Goal: Task Accomplishment & Management: Use online tool/utility

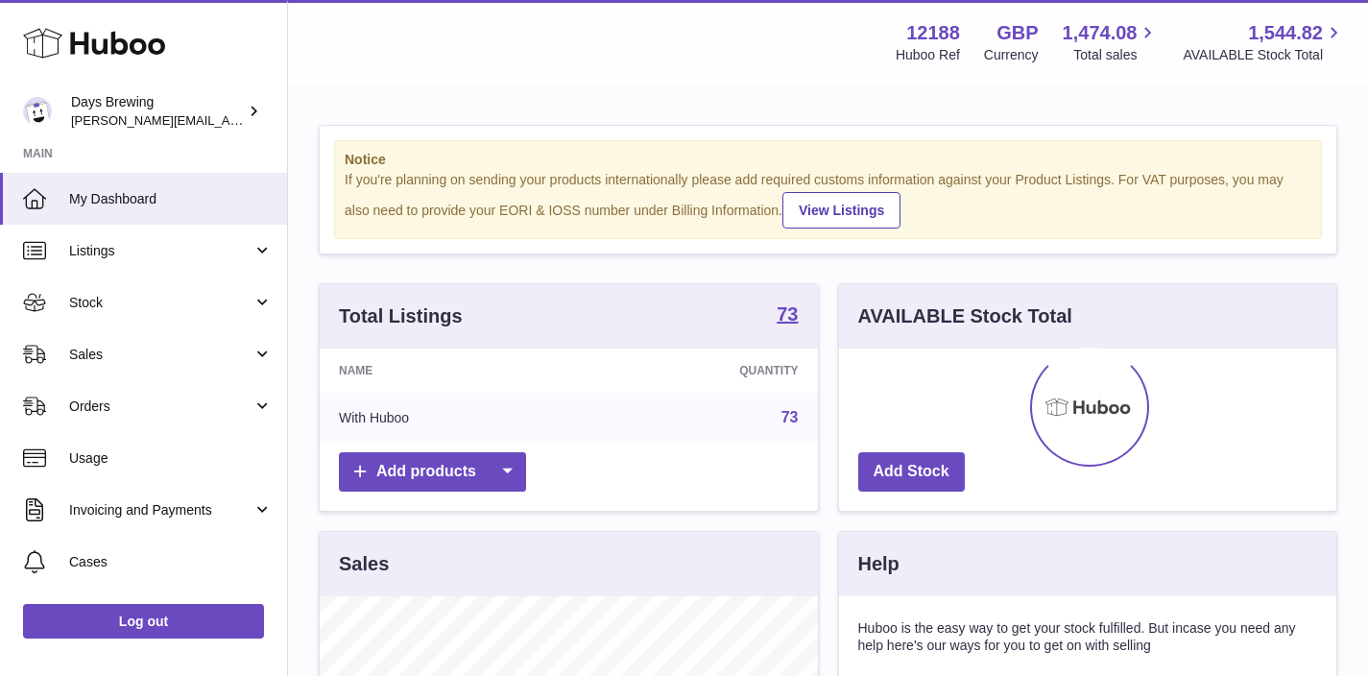
scroll to position [300, 497]
click at [132, 247] on span "Listings" at bounding box center [160, 251] width 183 height 18
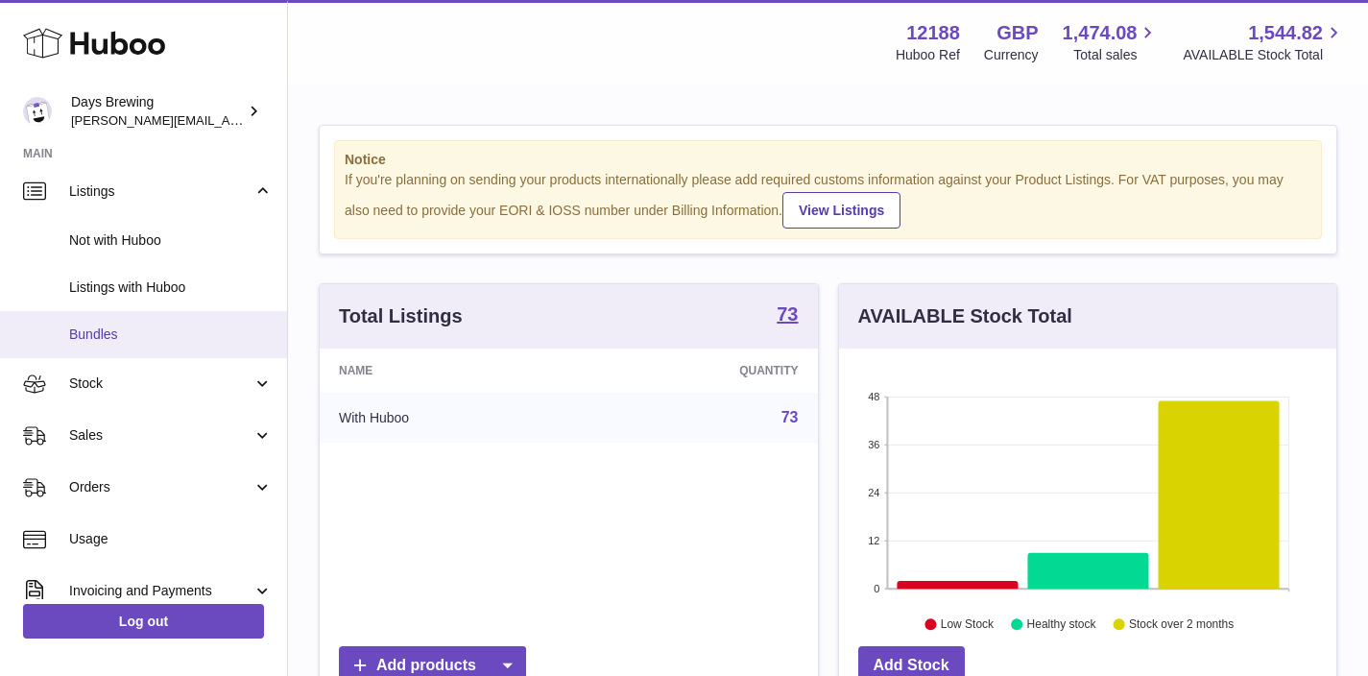
scroll to position [76, 0]
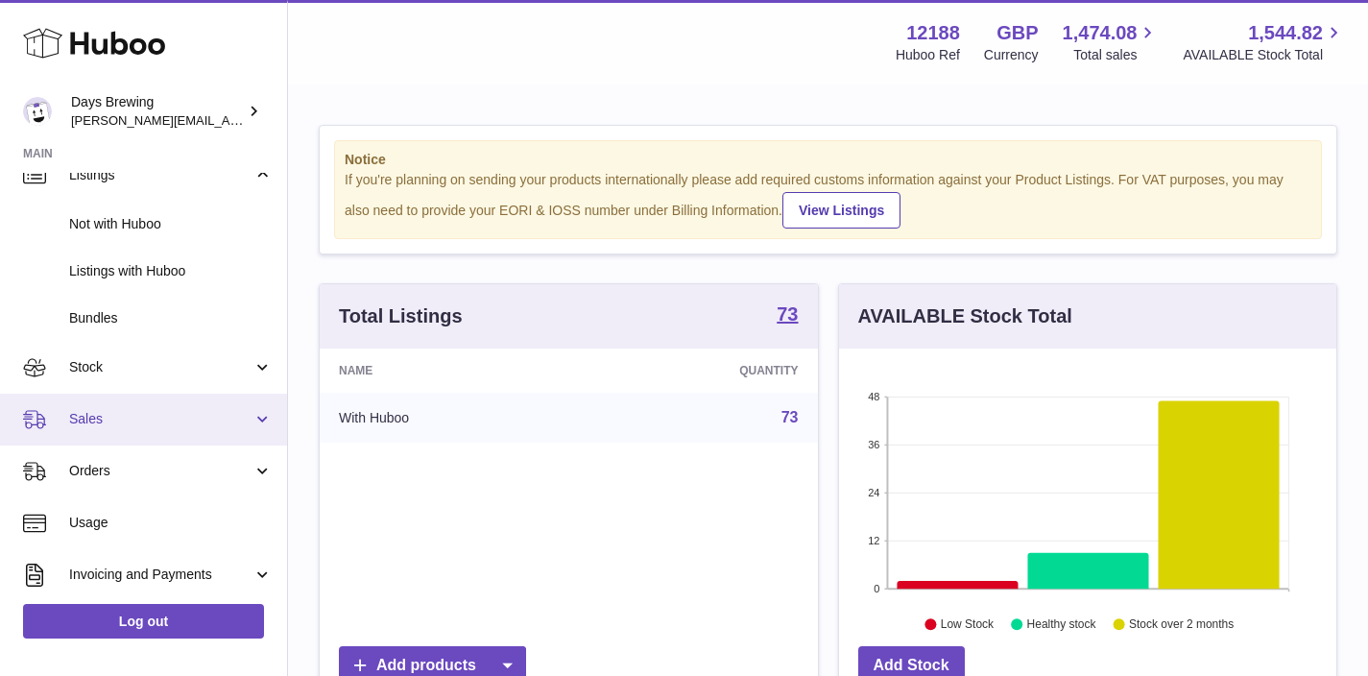
click at [260, 417] on link "Sales" at bounding box center [143, 420] width 287 height 52
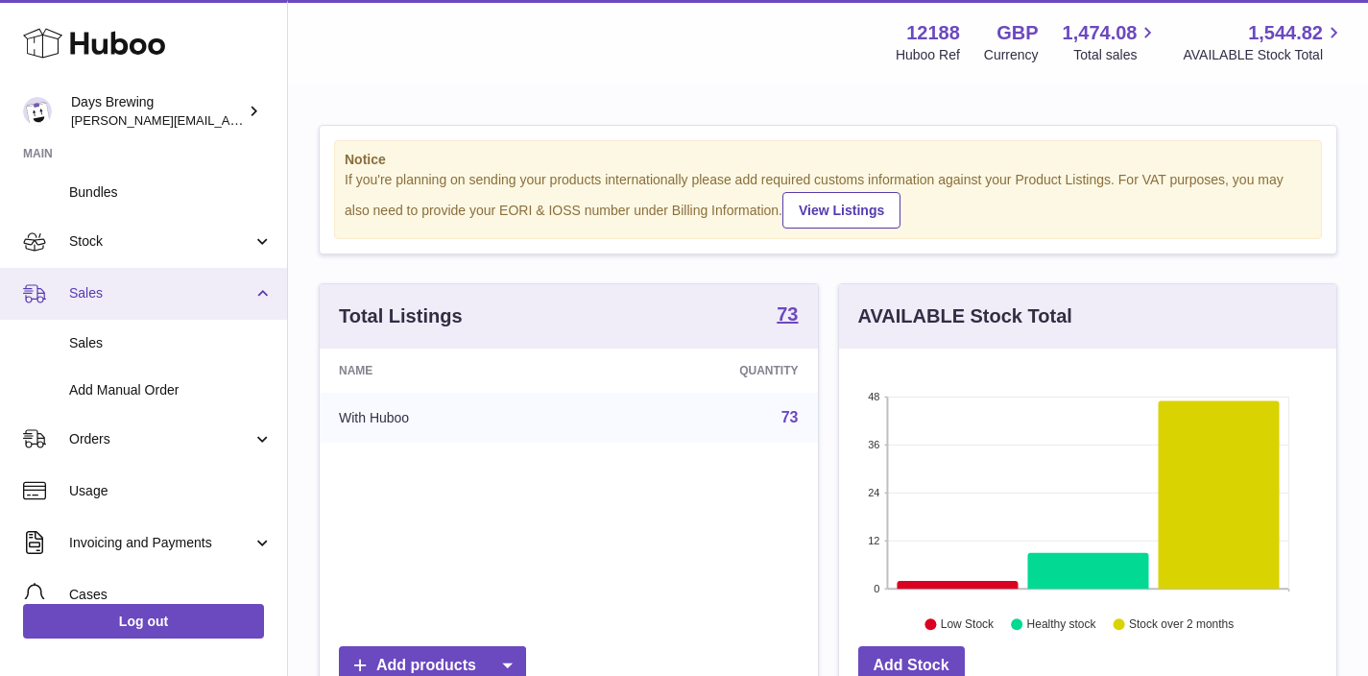
click at [260, 424] on link "Orders" at bounding box center [143, 439] width 287 height 52
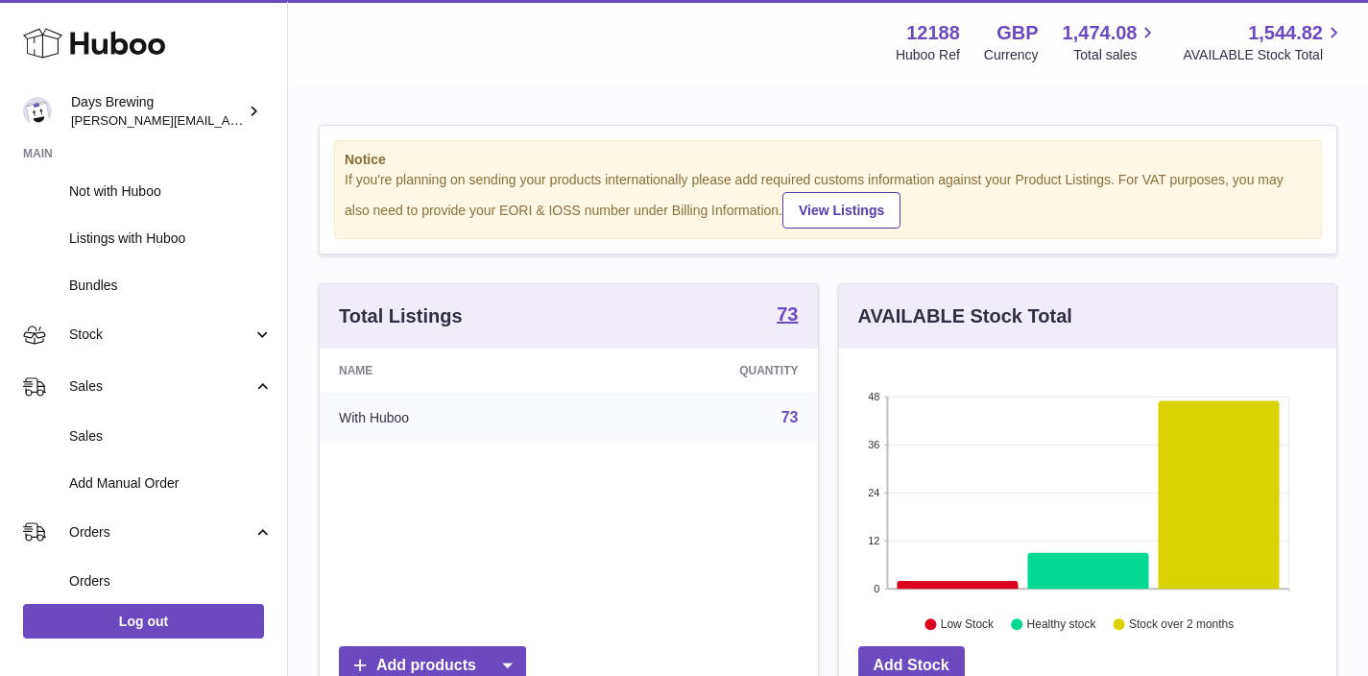
scroll to position [0, 0]
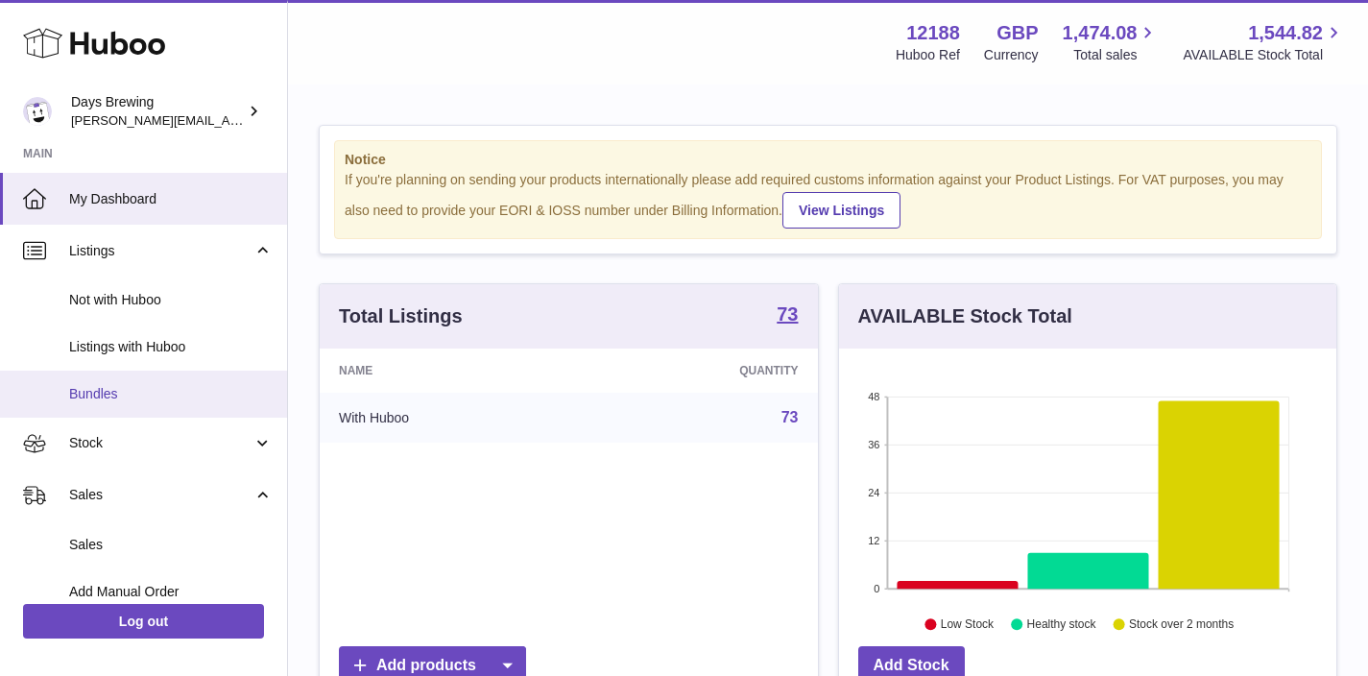
click at [117, 402] on span "Bundles" at bounding box center [171, 394] width 204 height 18
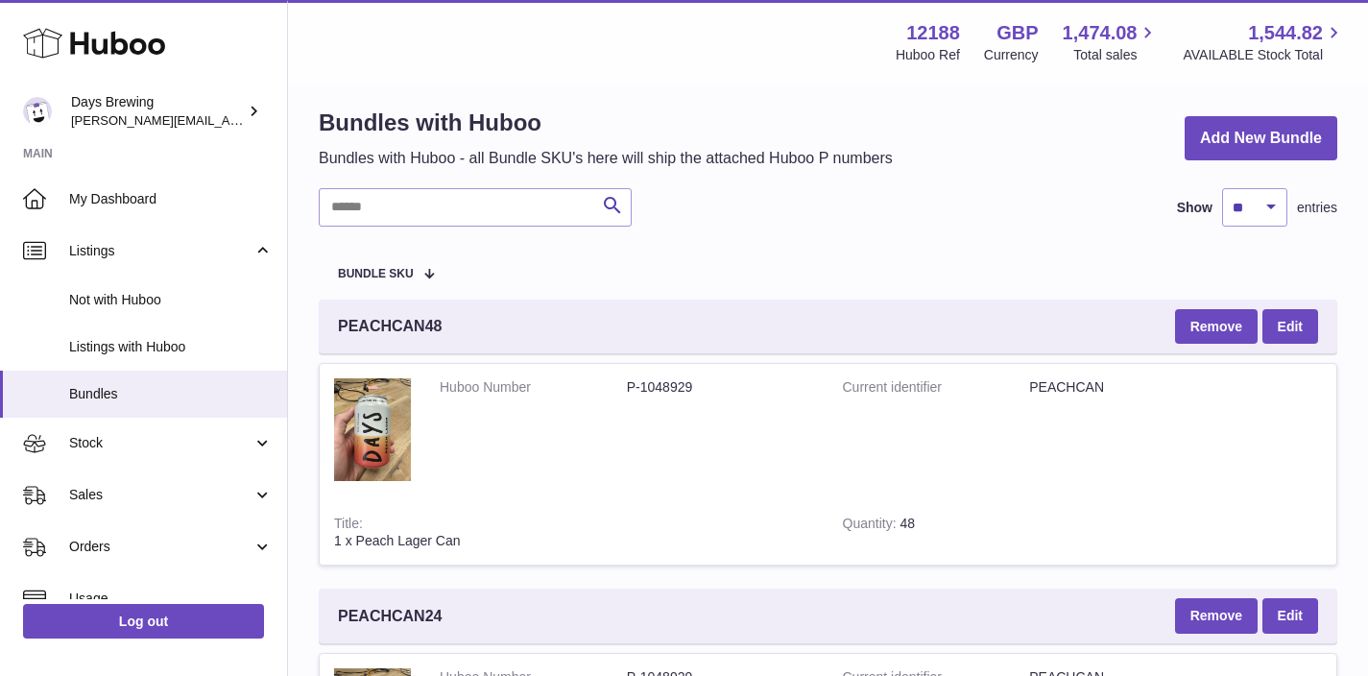
scroll to position [14, 0]
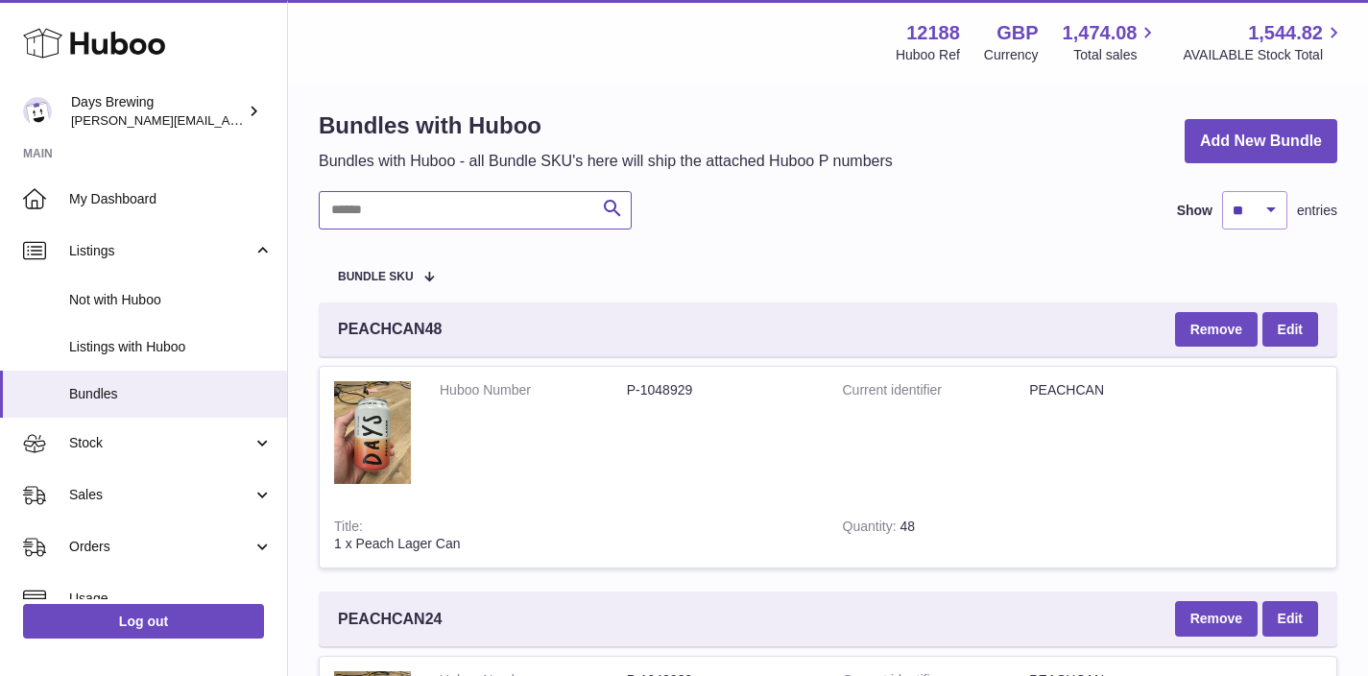
click at [402, 210] on input "text" at bounding box center [475, 210] width 313 height 38
type input "*****"
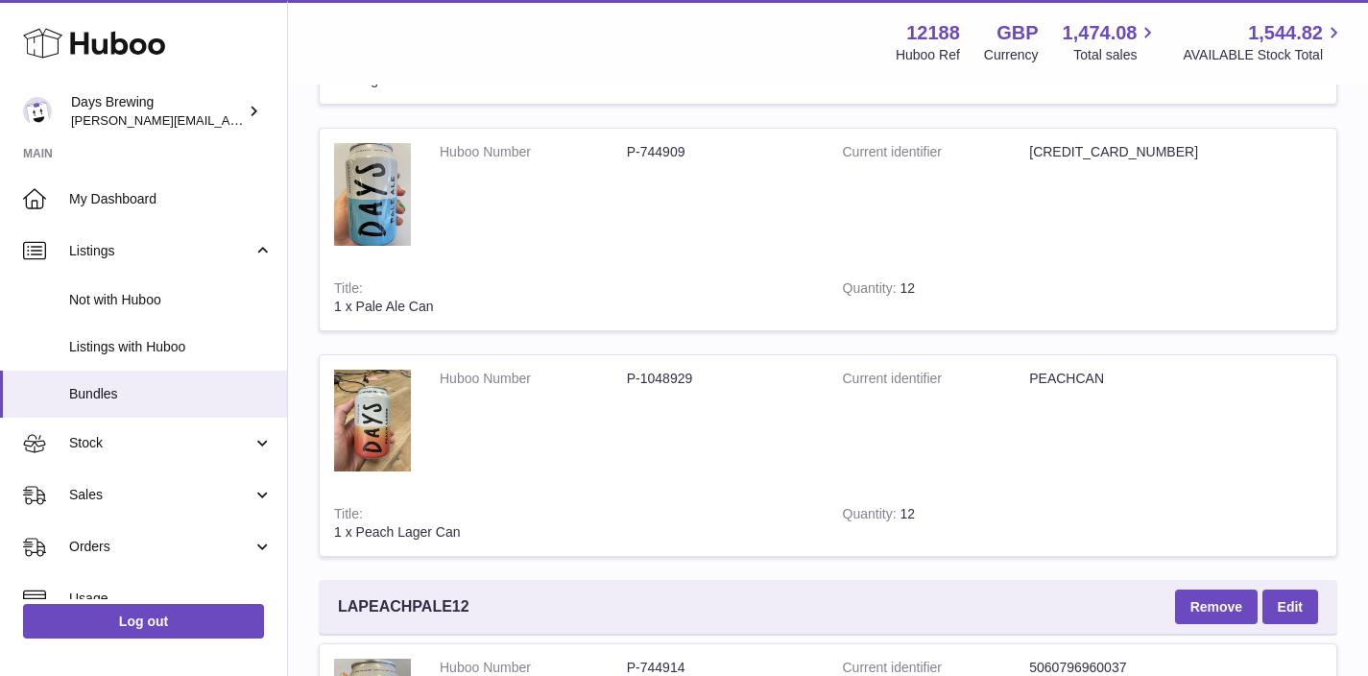
scroll to position [1009, 0]
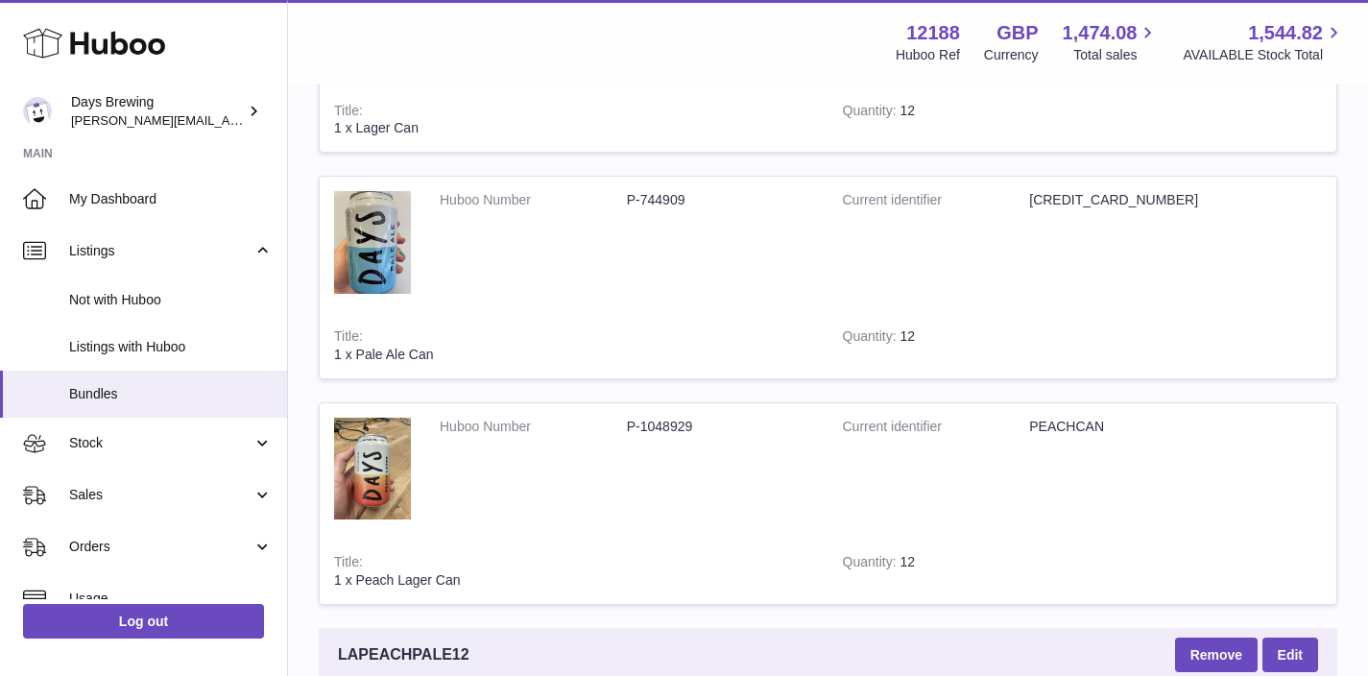
click at [1077, 424] on dd "PEACHCAN" at bounding box center [1122, 427] width 187 height 18
copy dd "PEACHCAN"
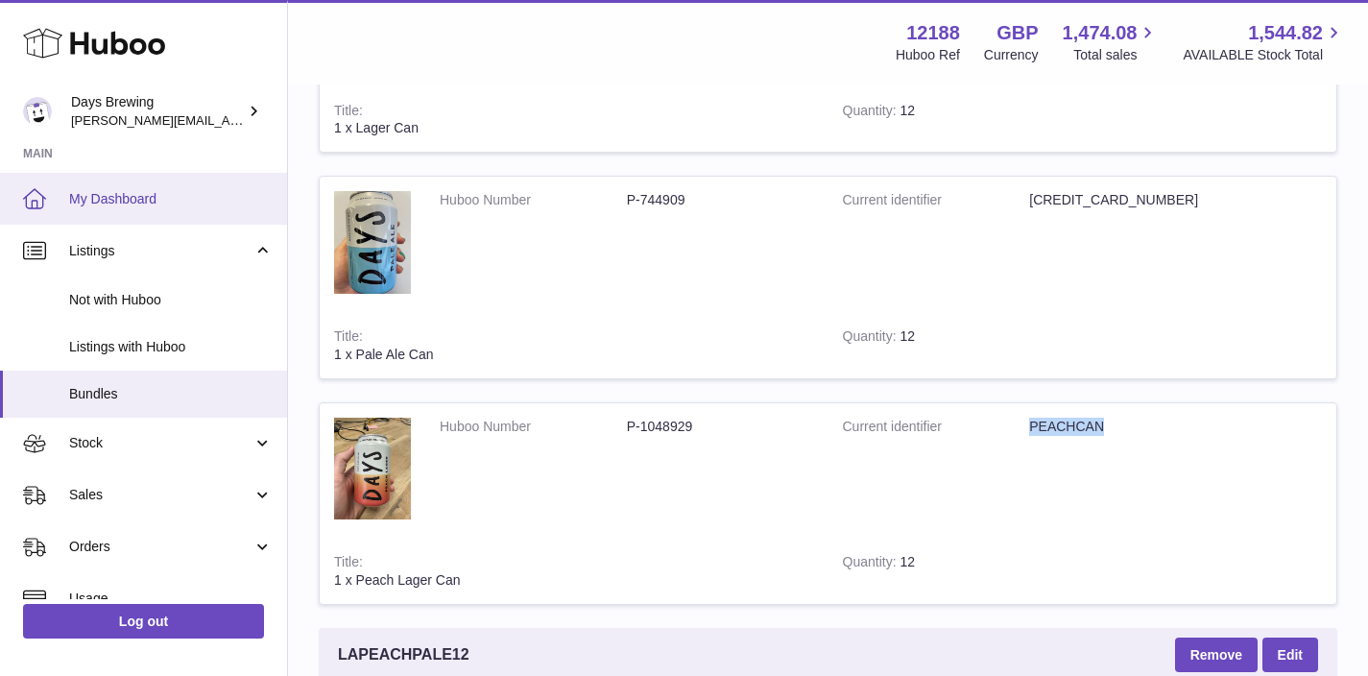
click at [111, 187] on link "My Dashboard" at bounding box center [143, 199] width 287 height 52
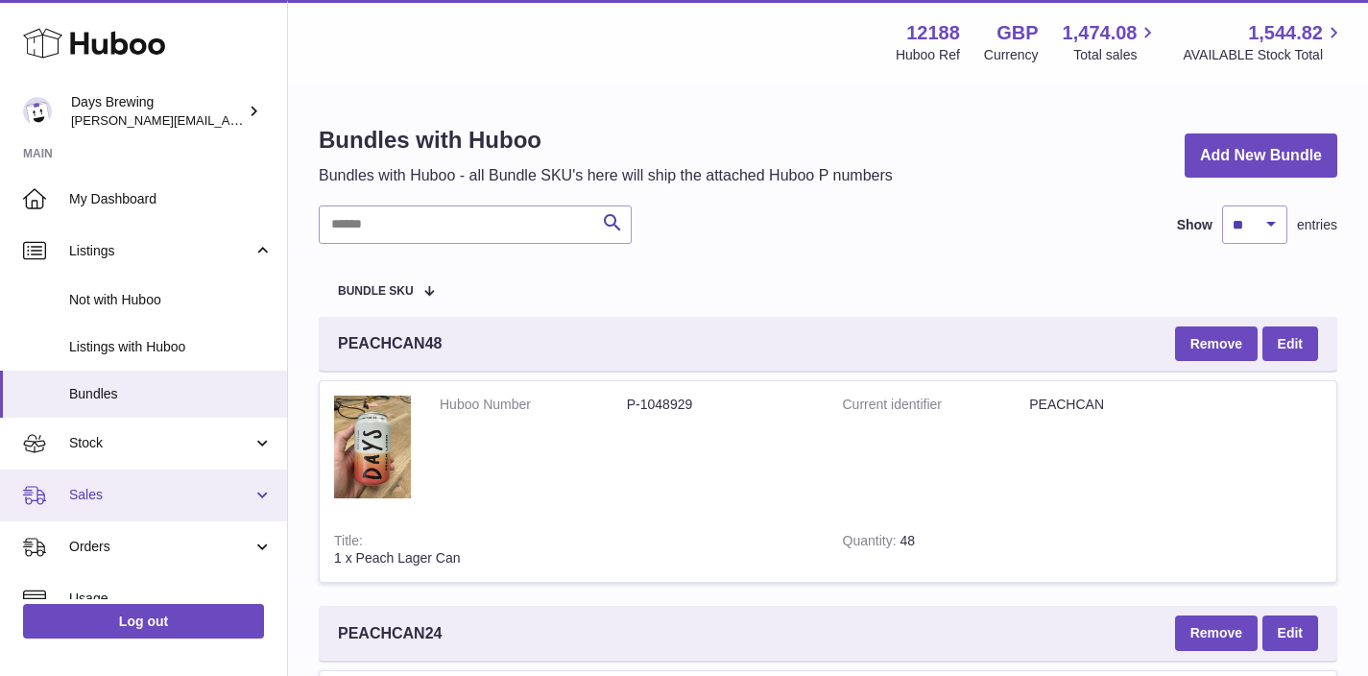
click at [129, 487] on span "Sales" at bounding box center [160, 495] width 183 height 18
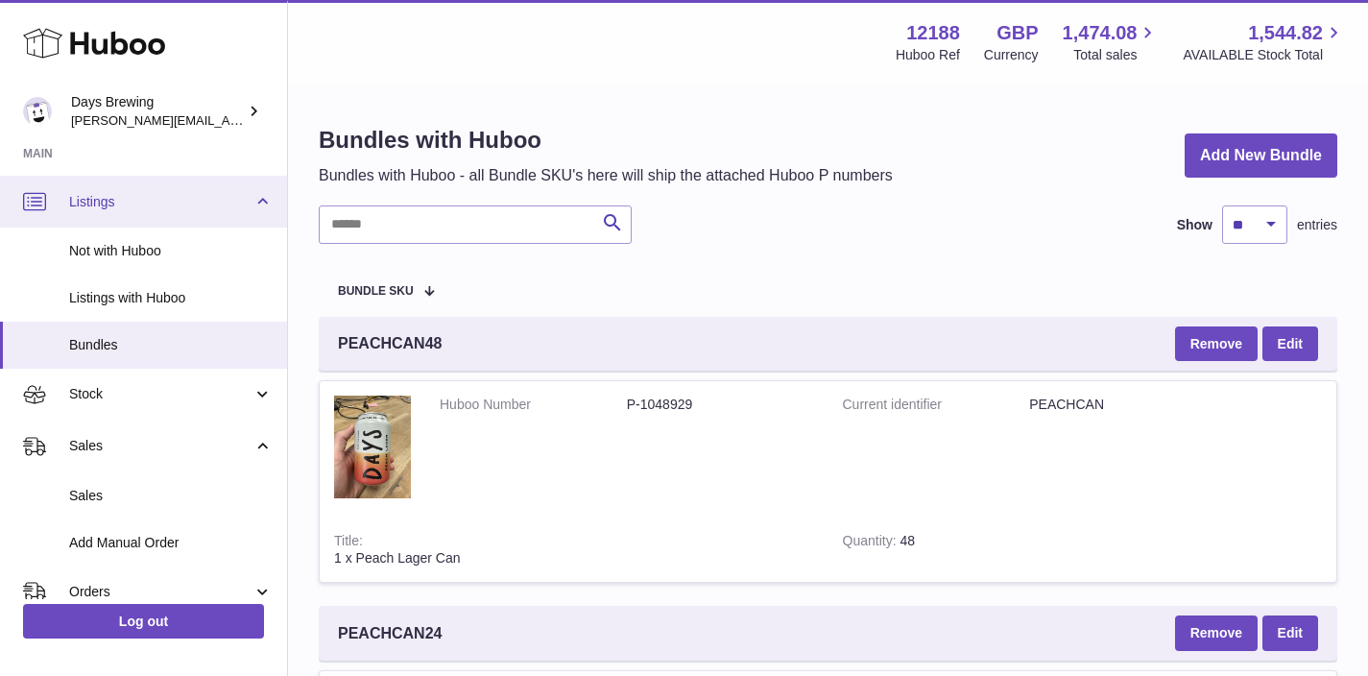
scroll to position [64, 0]
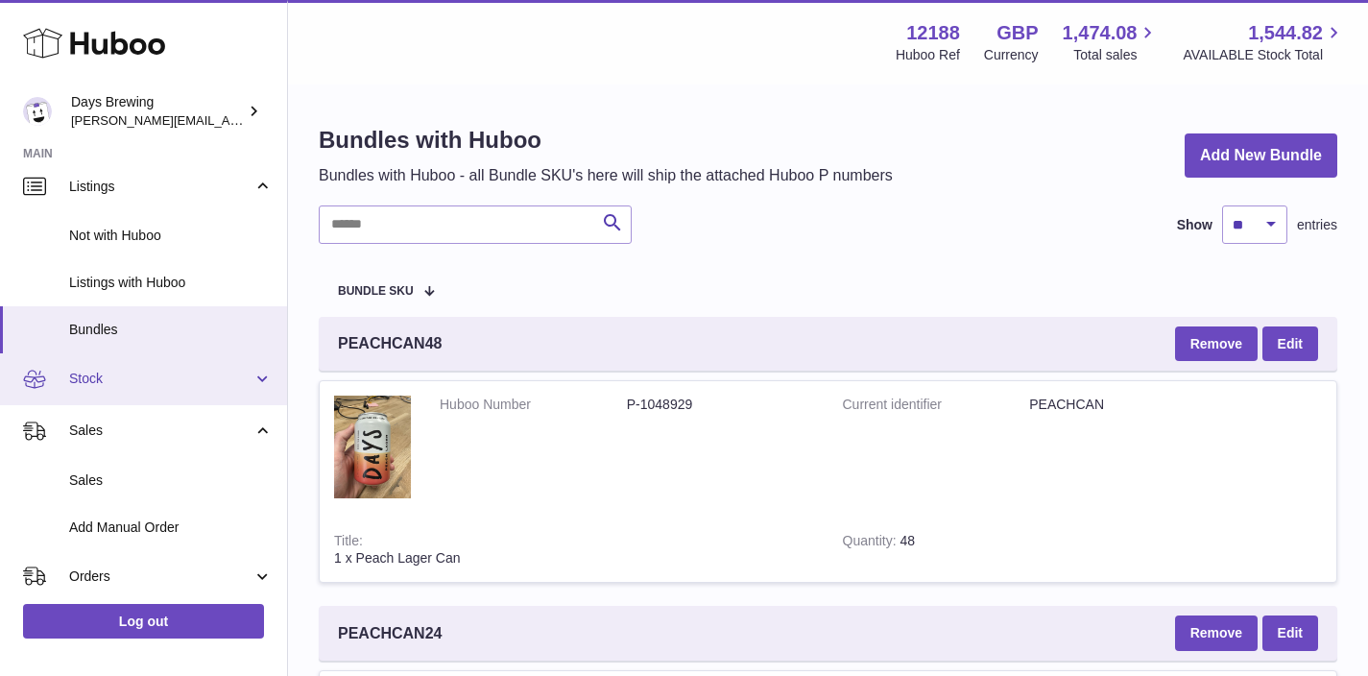
click at [115, 370] on span "Stock" at bounding box center [160, 379] width 183 height 18
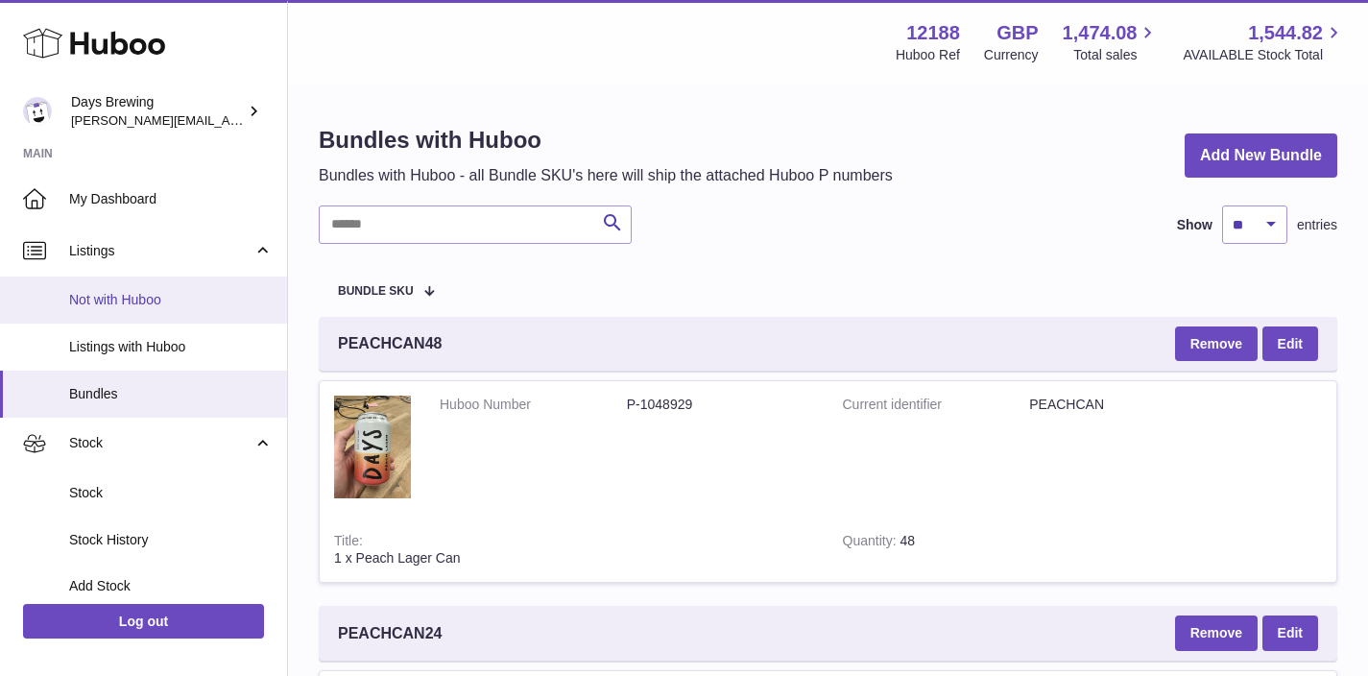
scroll to position [405, 0]
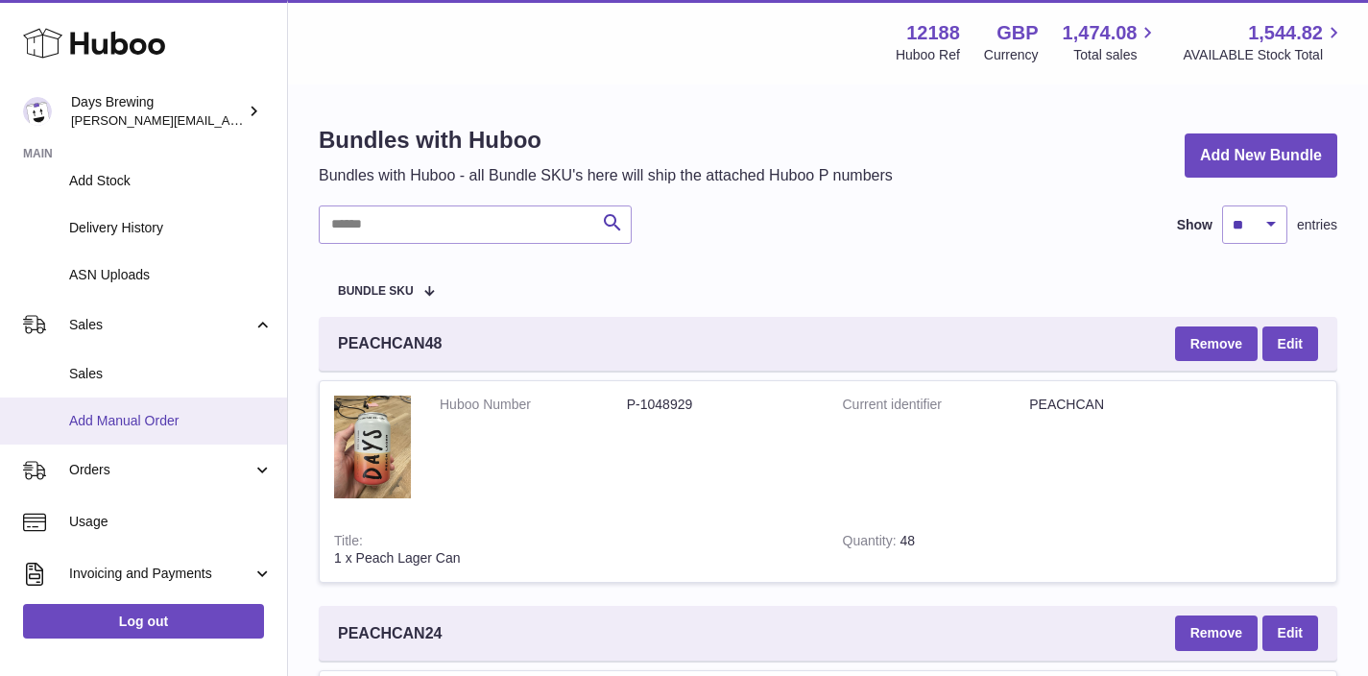
click at [145, 403] on link "Add Manual Order" at bounding box center [143, 421] width 287 height 47
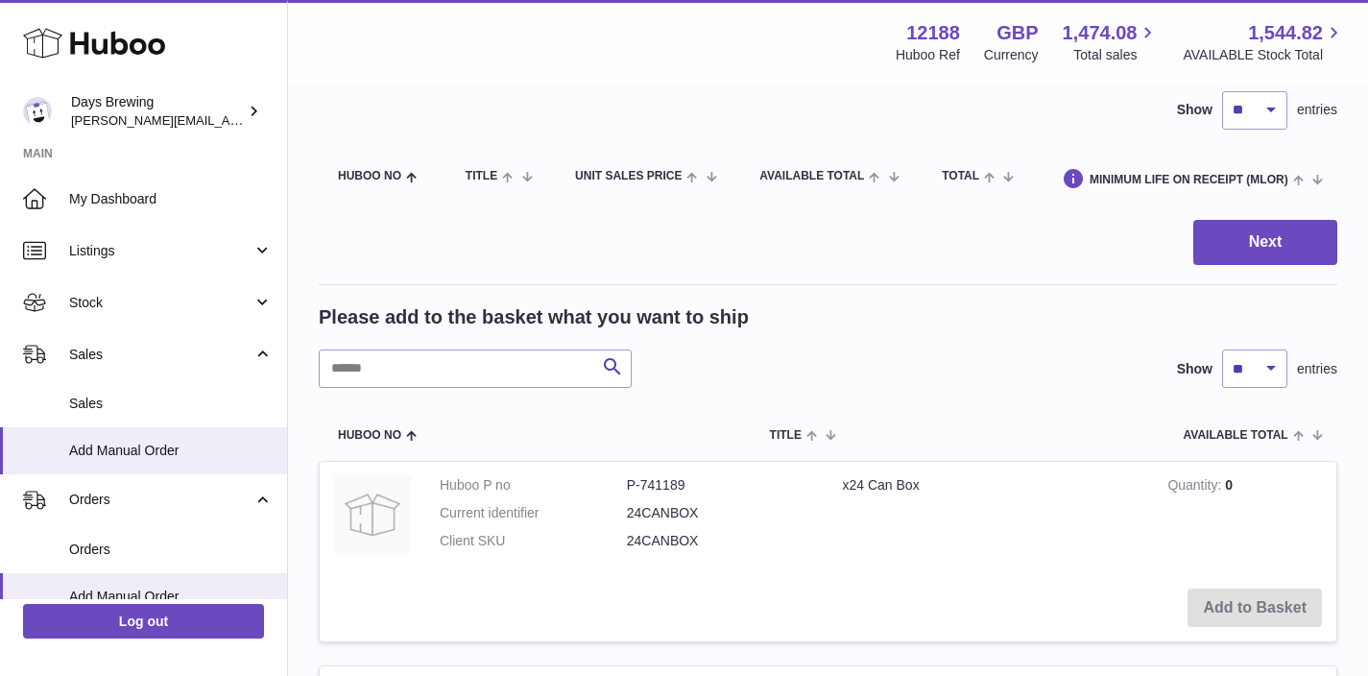
scroll to position [260, 0]
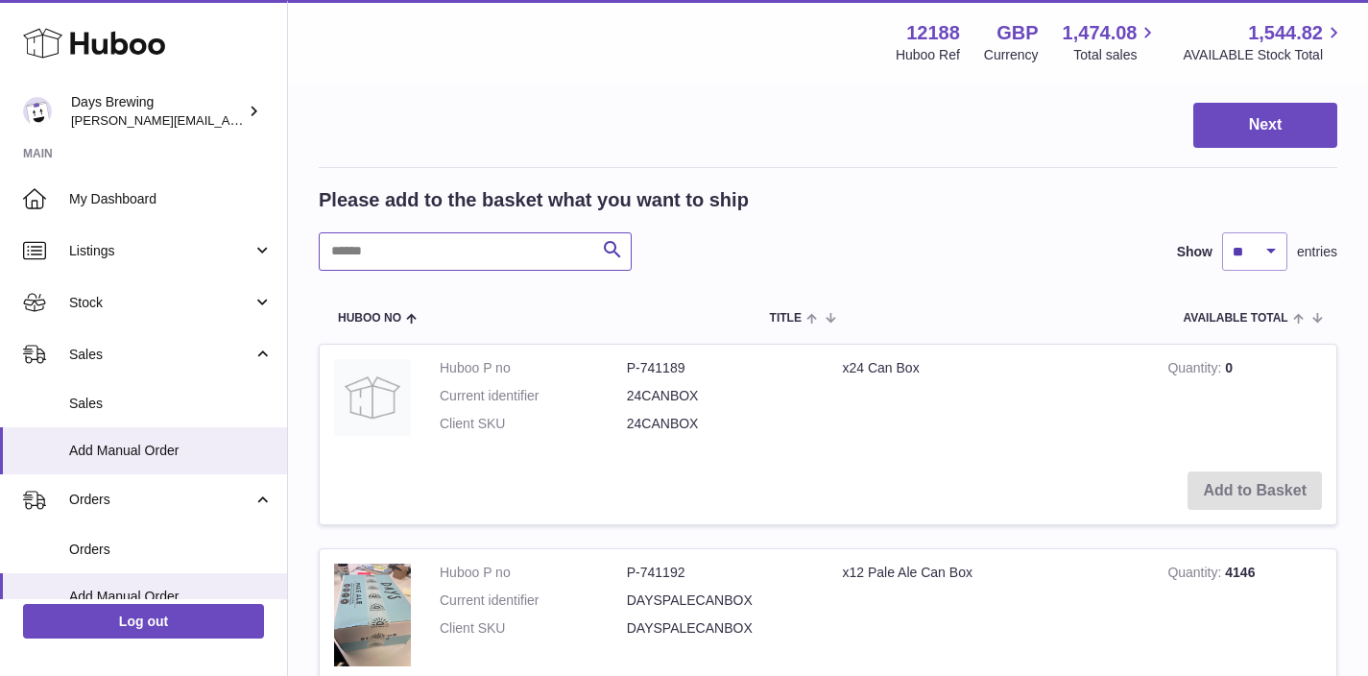
click at [470, 241] on input "text" at bounding box center [475, 251] width 313 height 38
paste input "********"
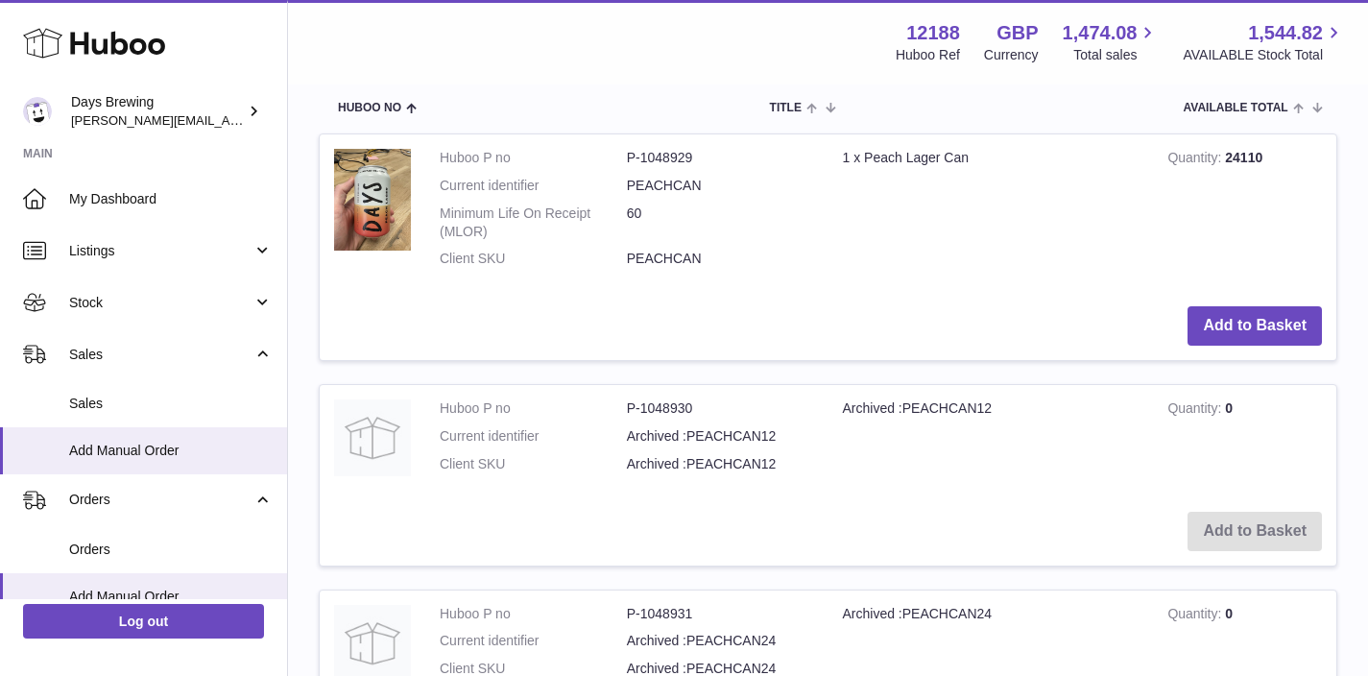
scroll to position [472, 0]
type input "********"
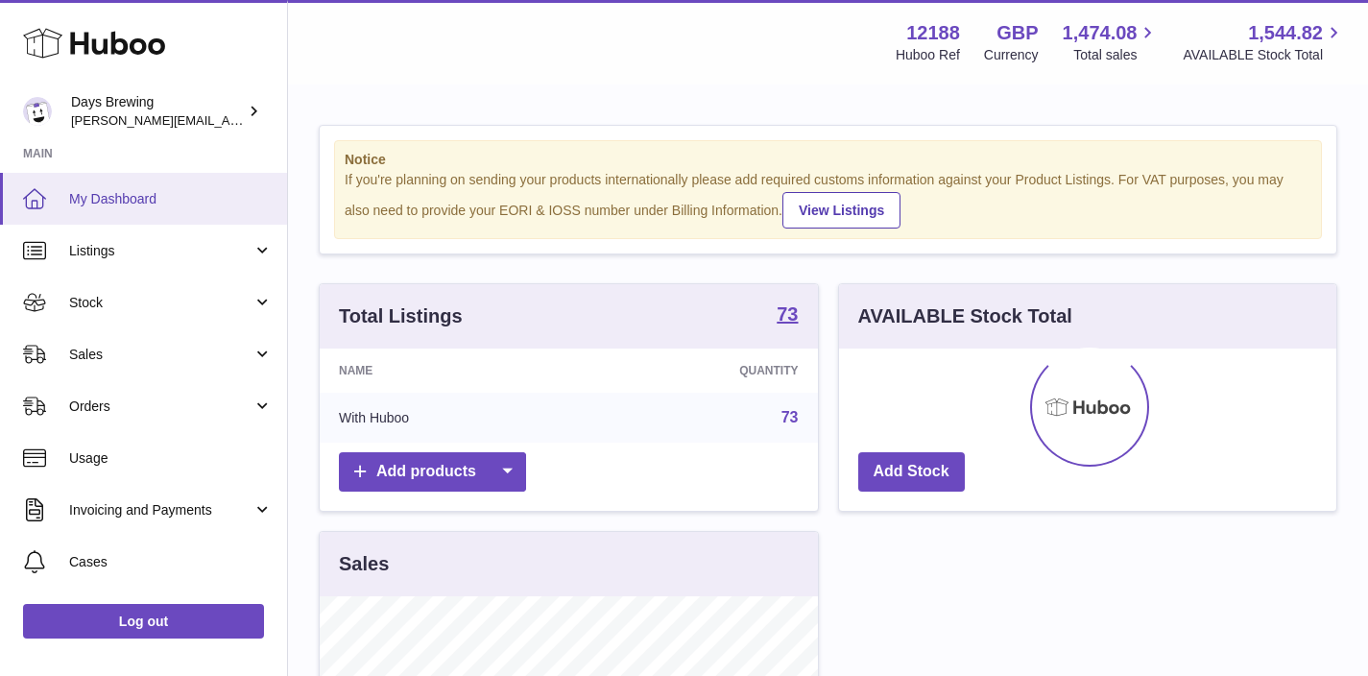
scroll to position [300, 505]
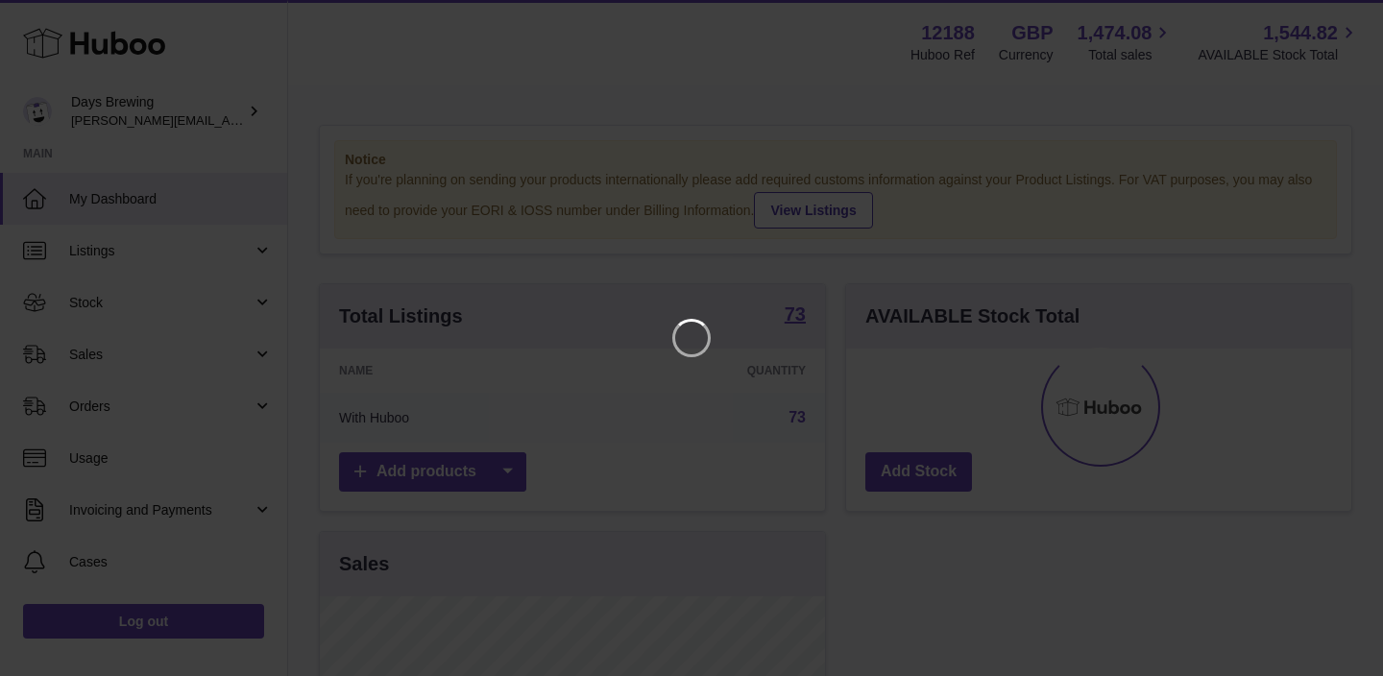
click at [668, 234] on iframe at bounding box center [691, 337] width 1306 height 599
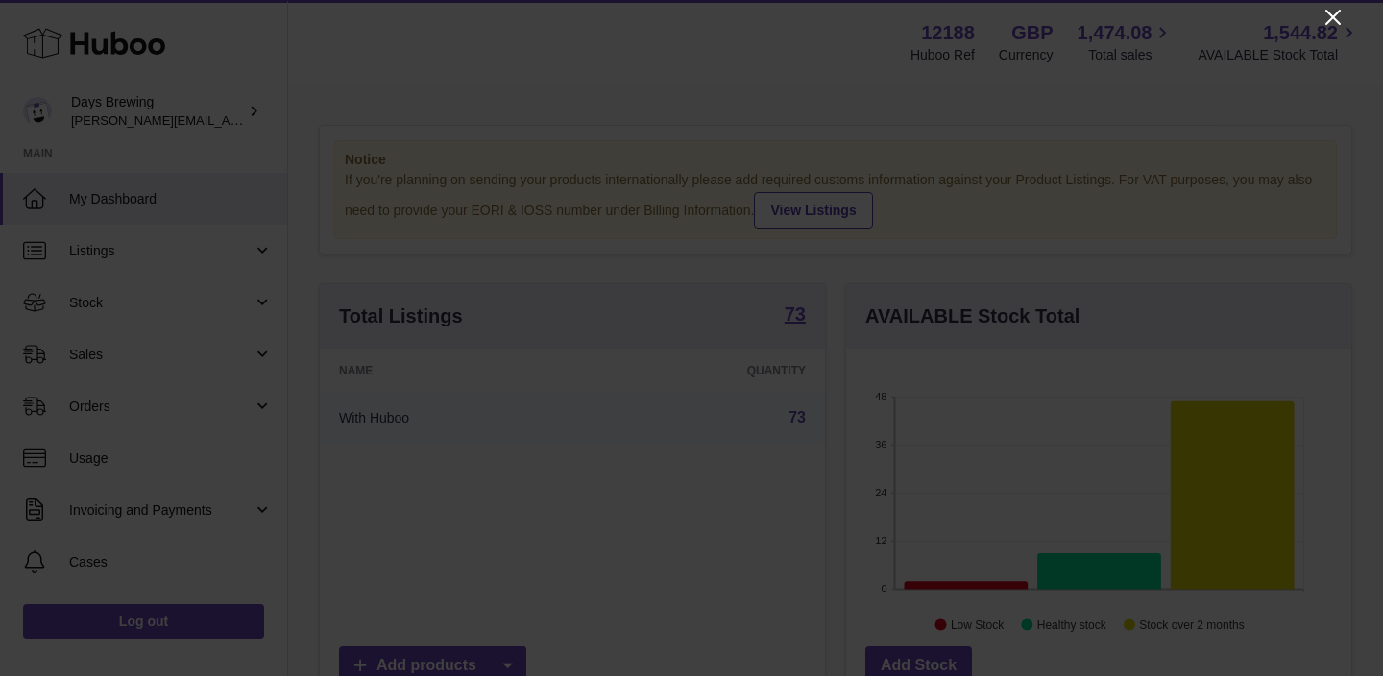
click at [1331, 17] on icon "Close" at bounding box center [1332, 17] width 15 height 15
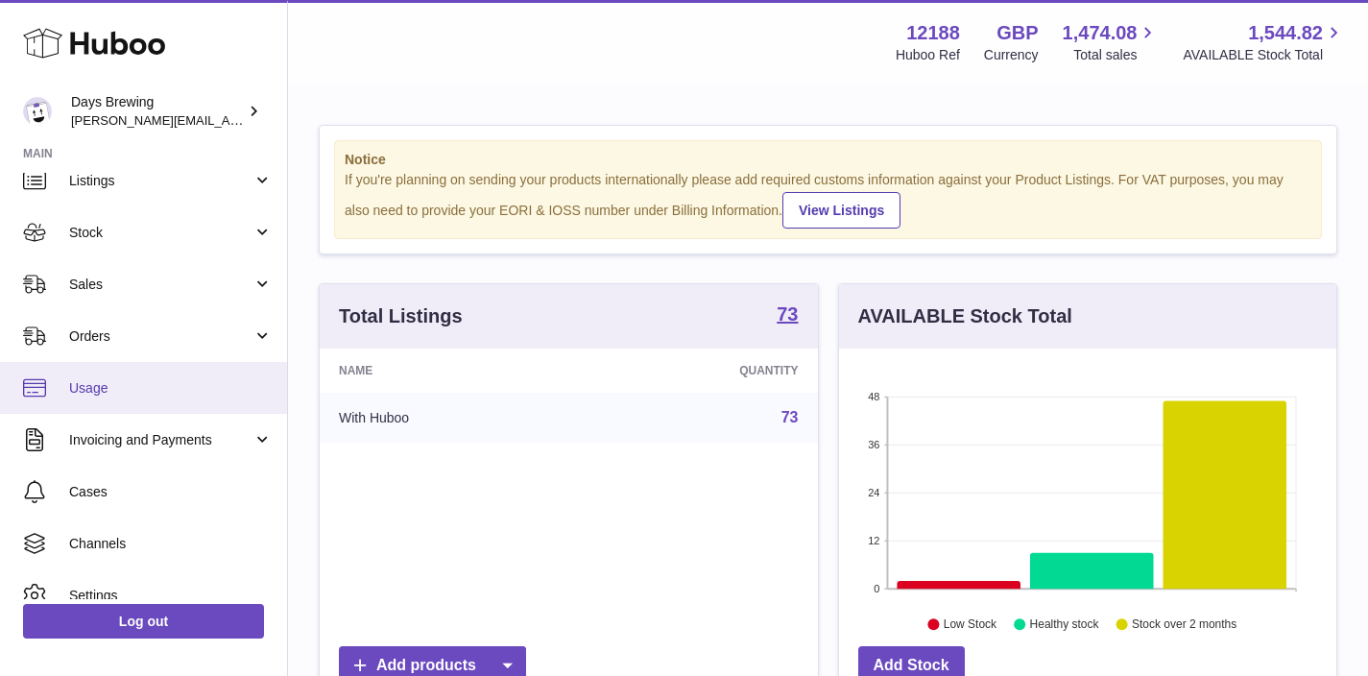
scroll to position [144, 0]
